Goal: Transaction & Acquisition: Download file/media

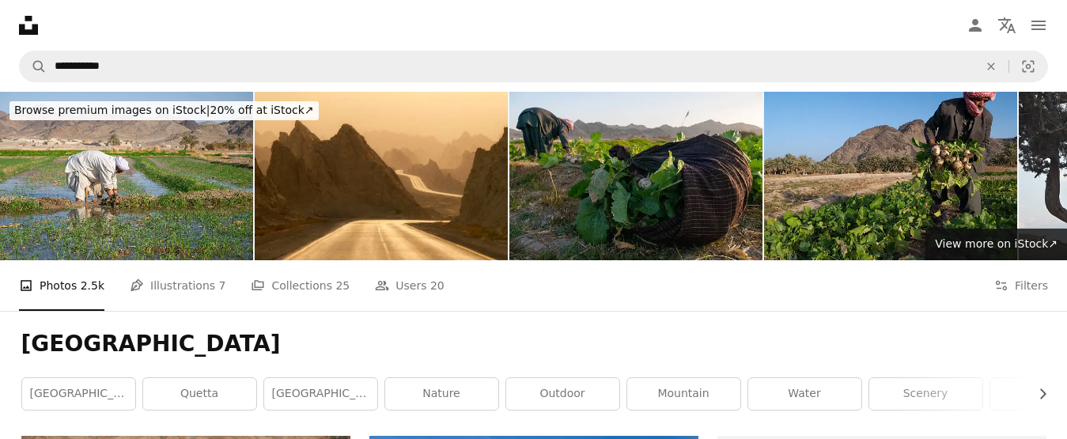
scroll to position [1809, 0]
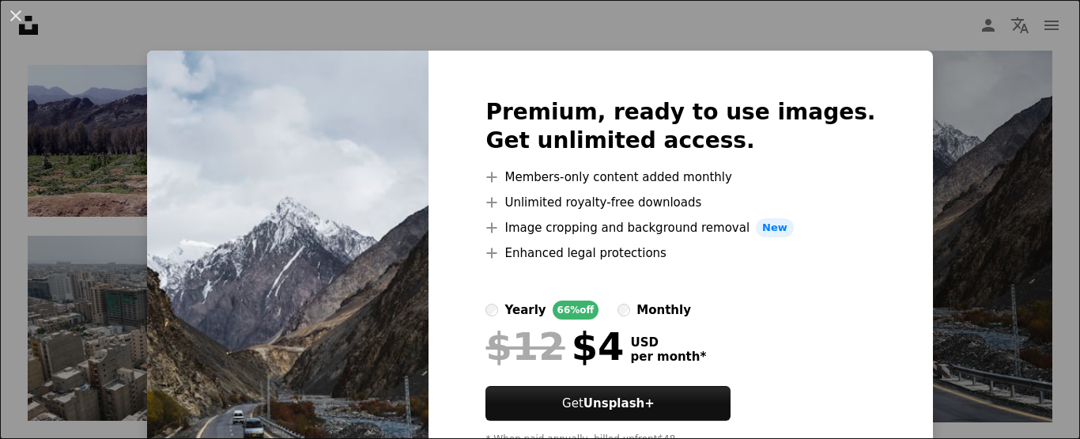
click at [898, 29] on div "An X shape Premium, ready to use images. Get unlimited access. A plus sign Memb…" at bounding box center [540, 219] width 1080 height 439
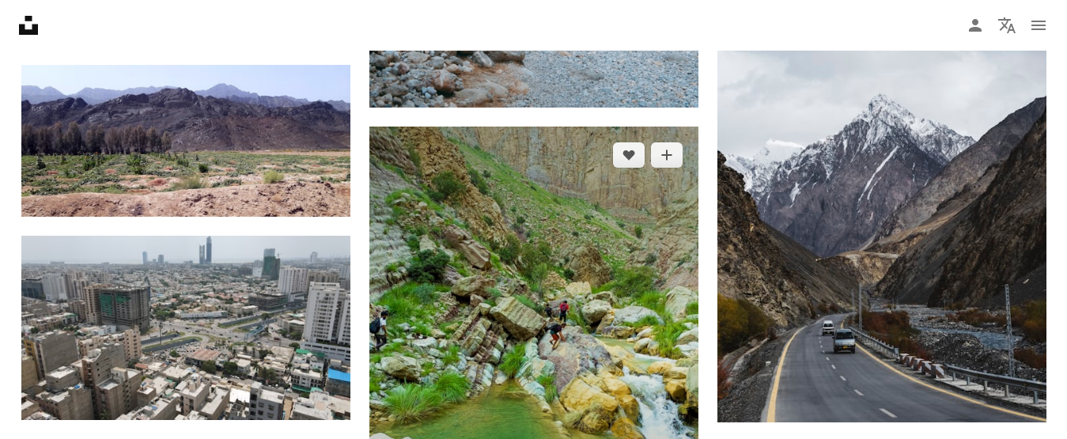
click at [534, 293] on img at bounding box center [533, 346] width 329 height 439
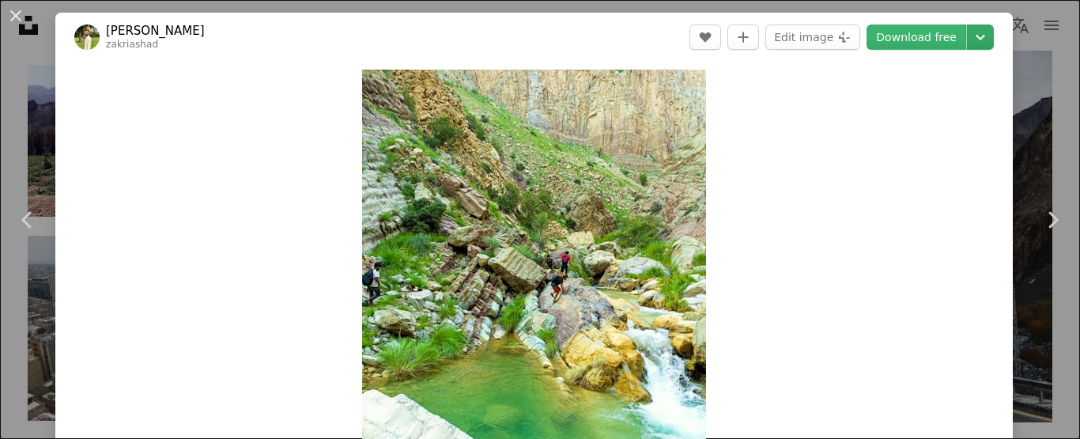
click at [976, 36] on icon "Choose download size" at bounding box center [980, 38] width 9 height 6
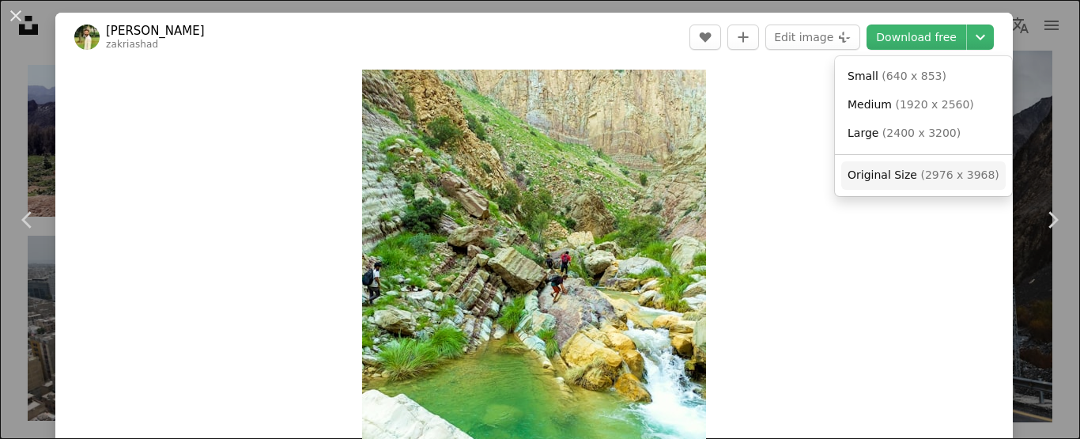
click at [887, 168] on span "Original Size" at bounding box center [883, 174] width 70 height 13
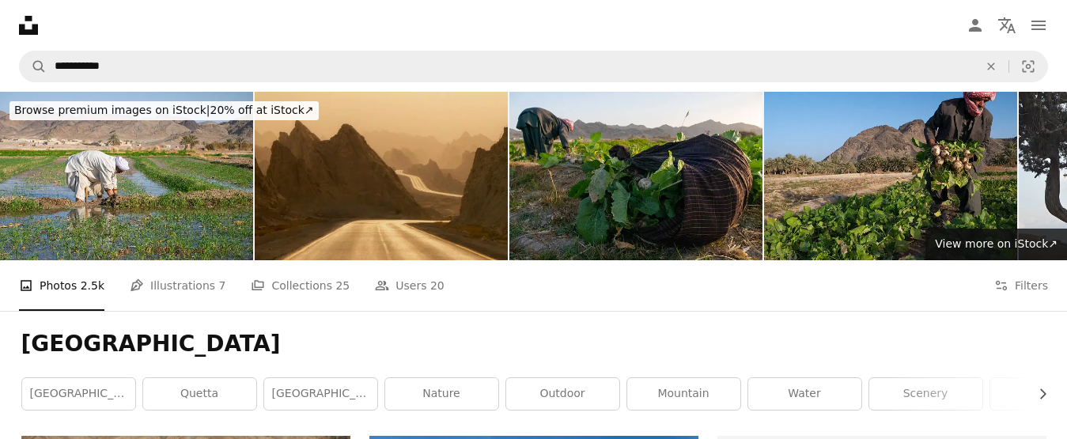
click at [370, 153] on img at bounding box center [381, 176] width 253 height 168
